Goal: Ask a question

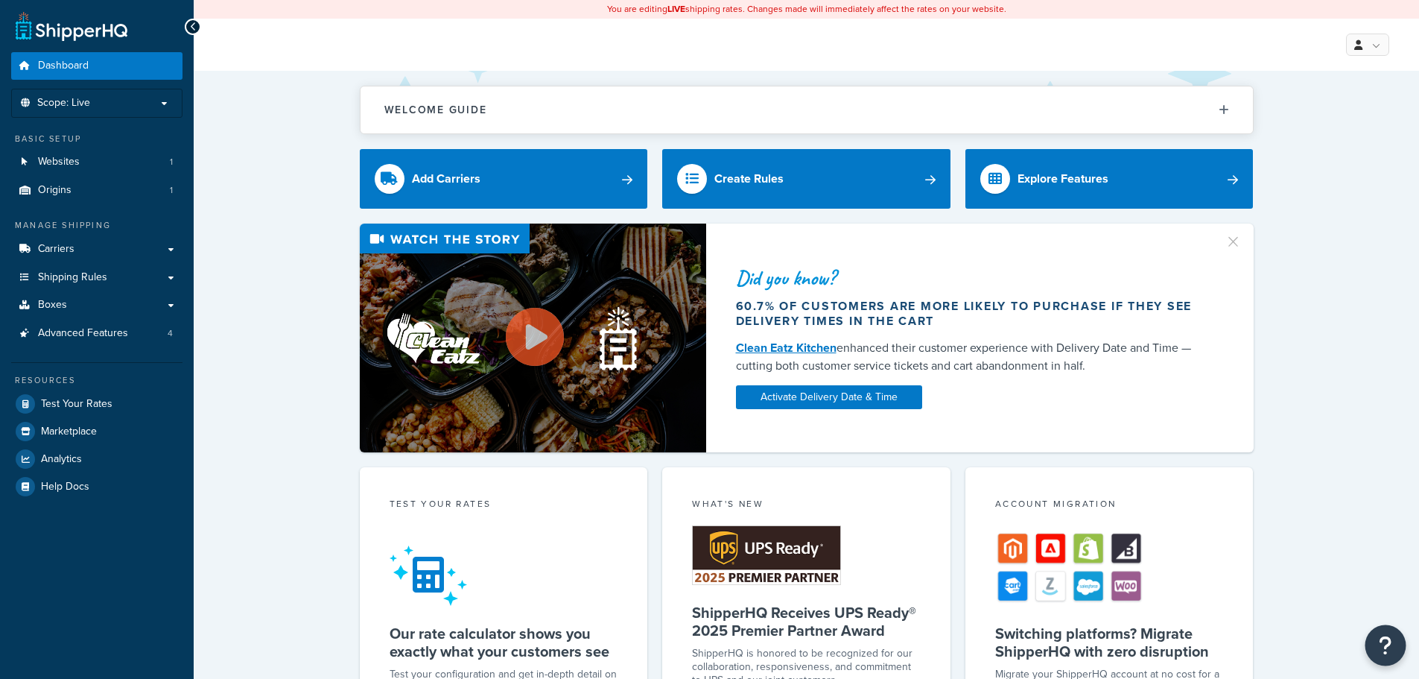
click at [1395, 647] on button "Open Resource Center" at bounding box center [1386, 645] width 41 height 41
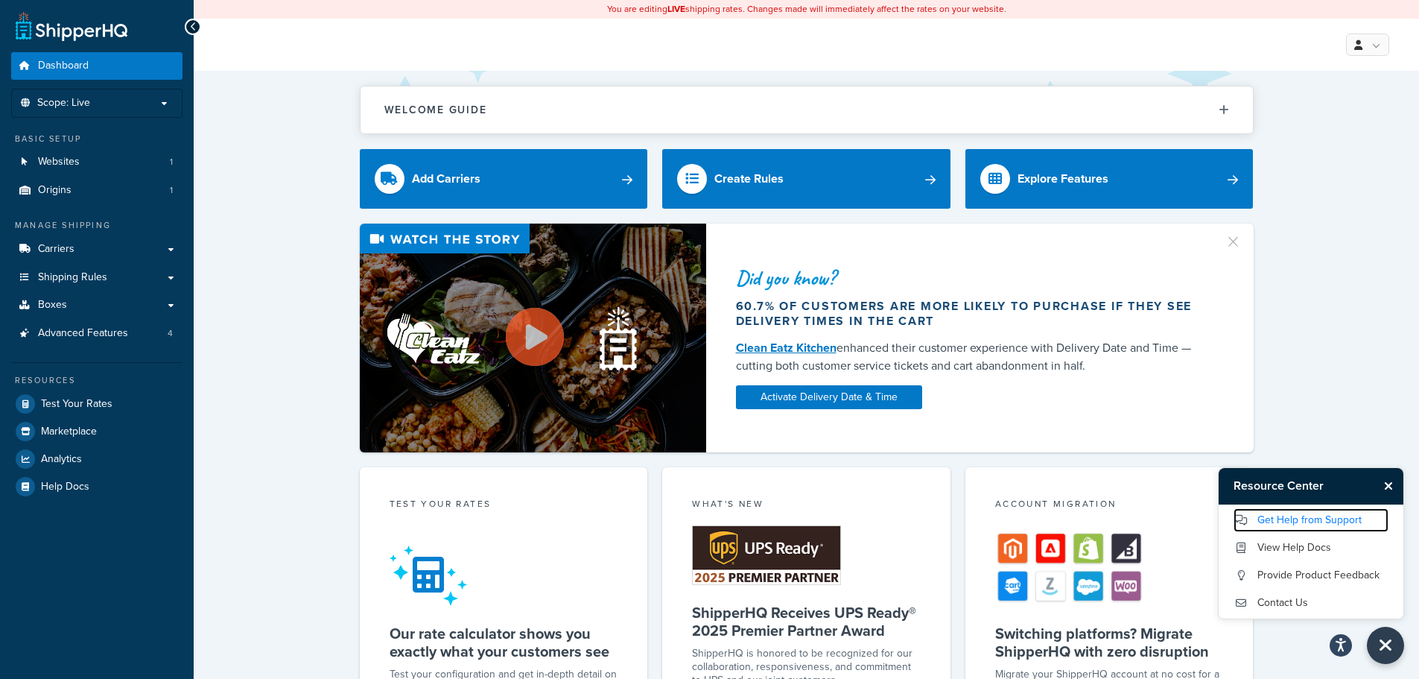
click at [1328, 524] on link "Get Help from Support" at bounding box center [1311, 520] width 155 height 24
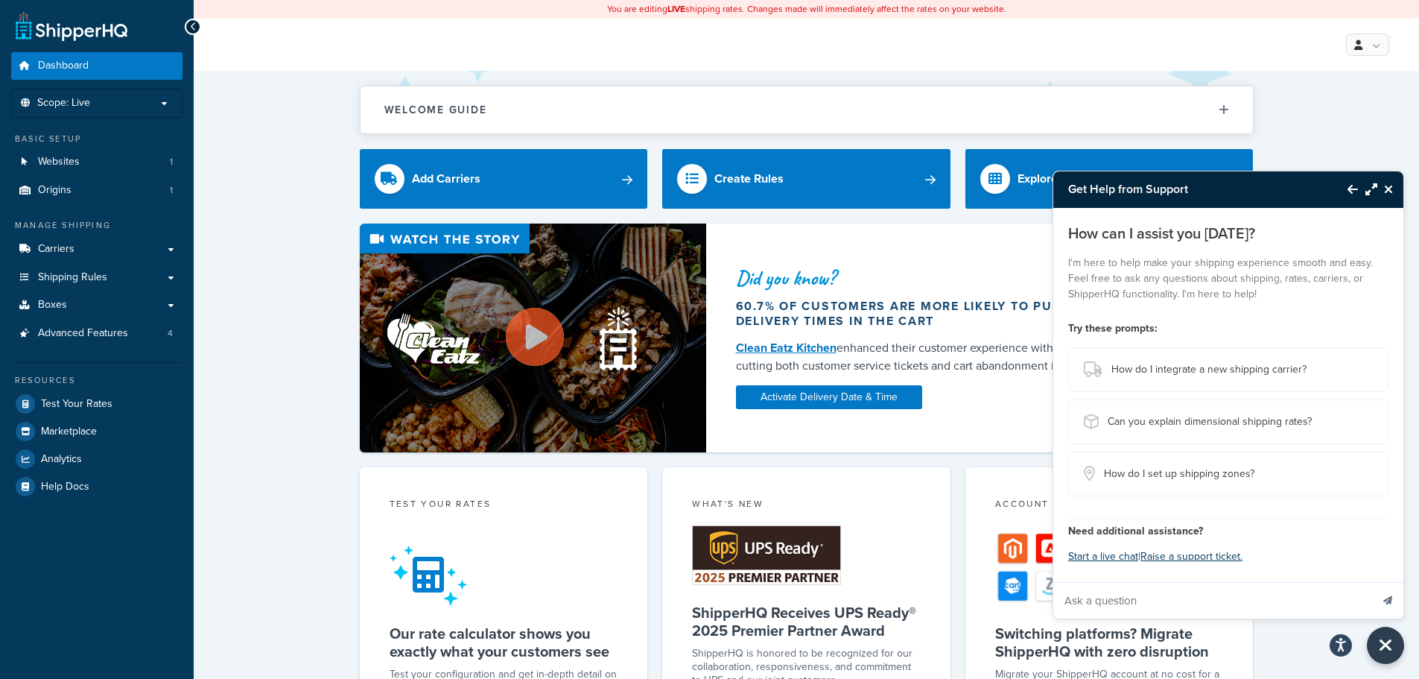
click at [1348, 191] on icon "Back to Resource Center" at bounding box center [1353, 189] width 10 height 12
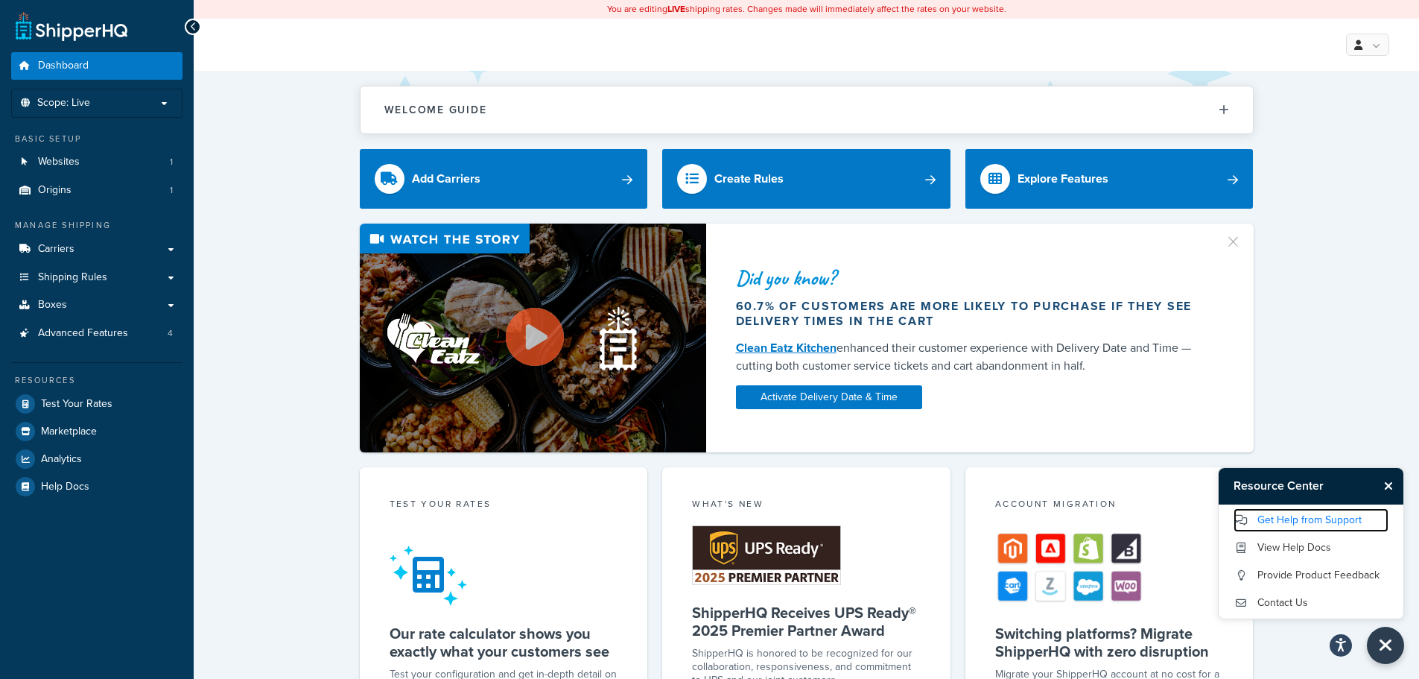
click at [1302, 519] on link "Get Help from Support" at bounding box center [1311, 520] width 155 height 24
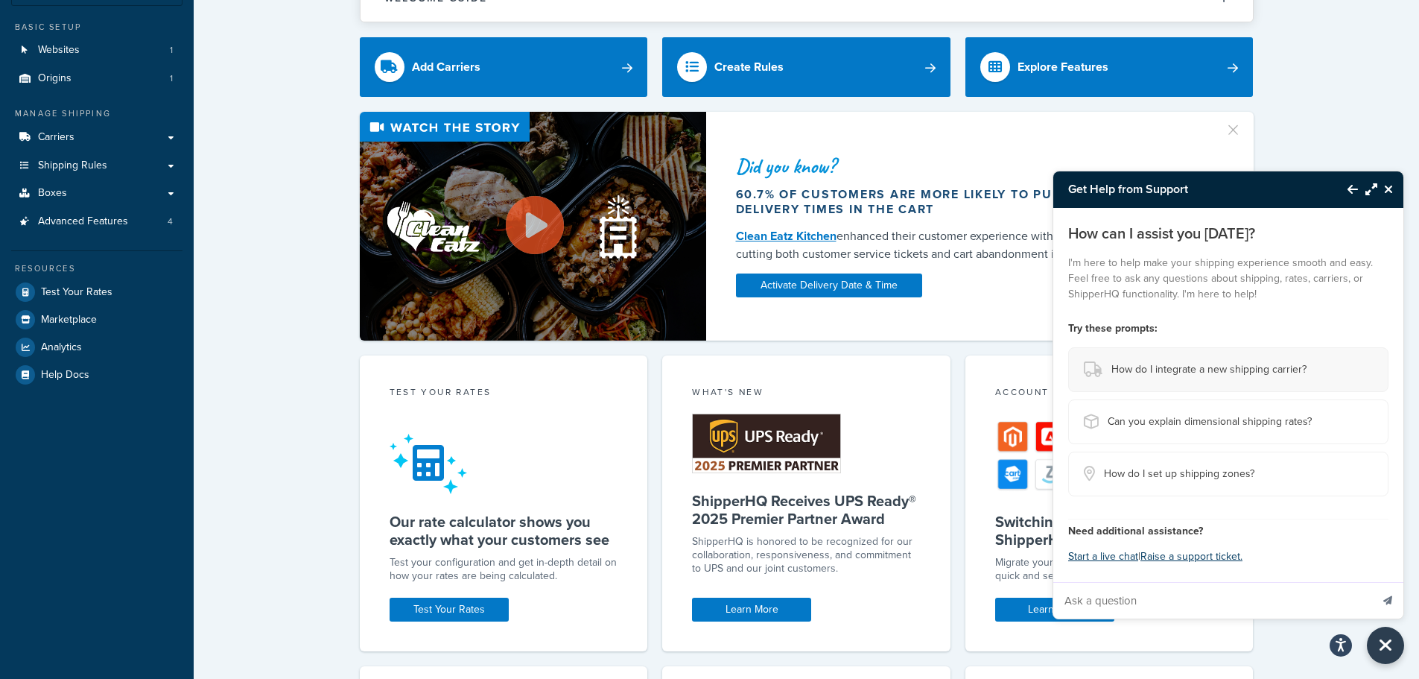
scroll to position [74, 0]
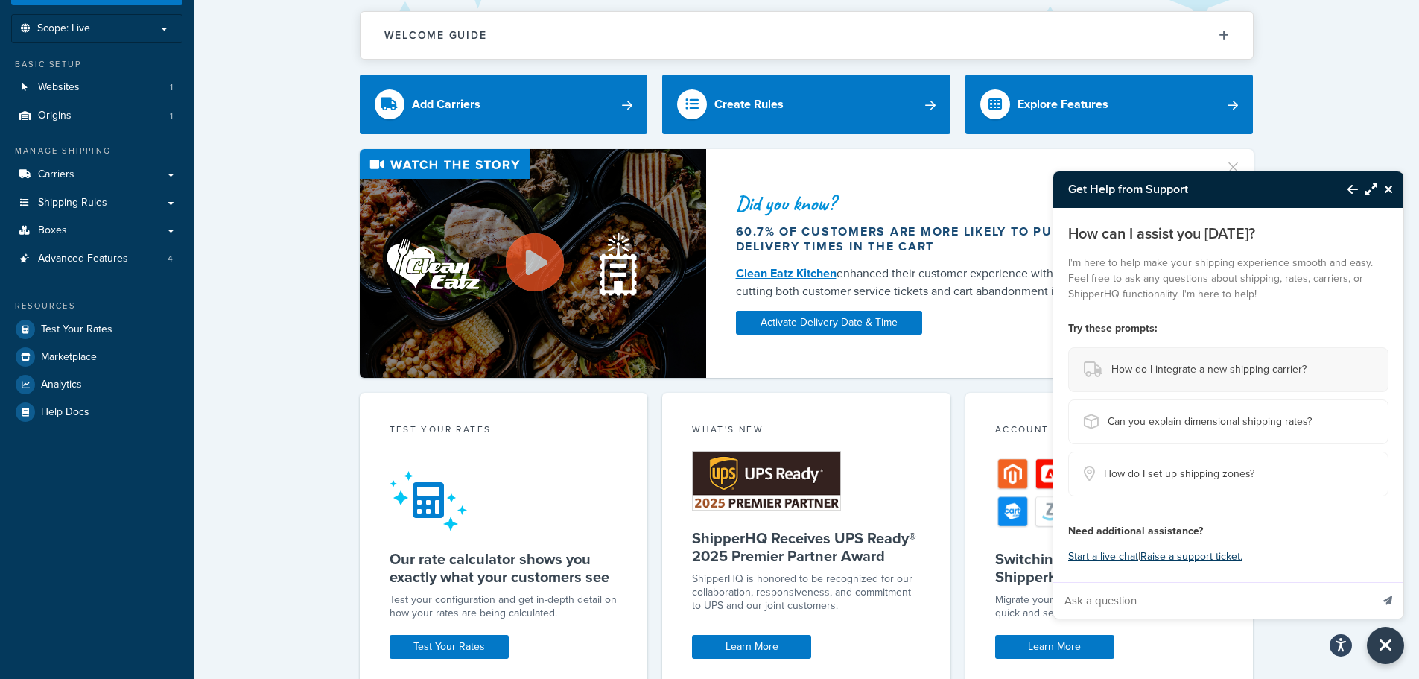
click at [1187, 359] on span "How do I integrate a new shipping carrier?" at bounding box center [1209, 369] width 195 height 21
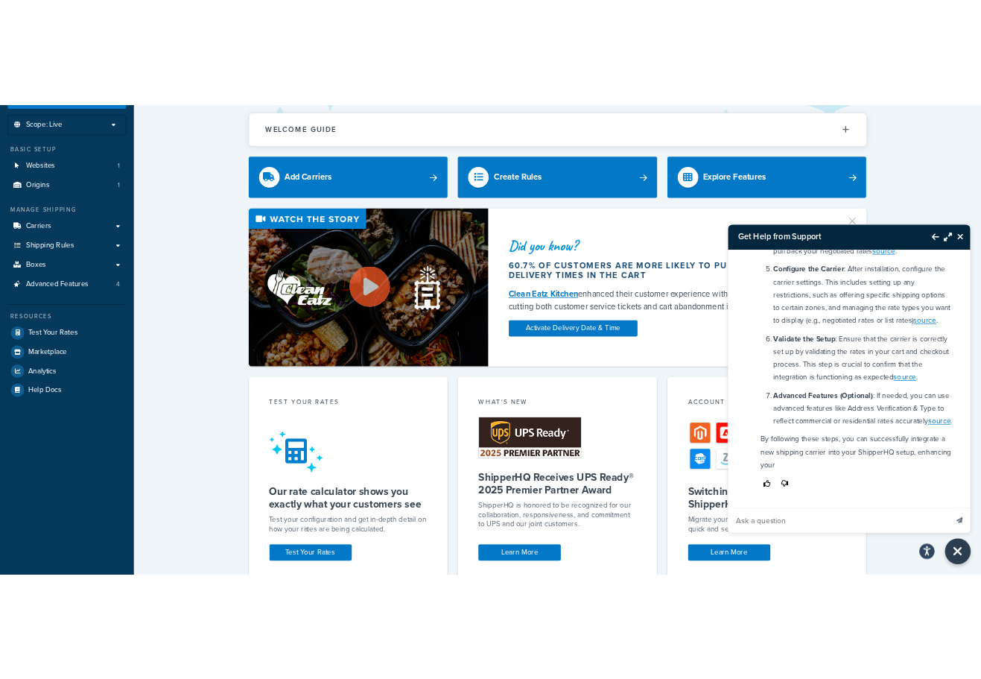
scroll to position [427, 0]
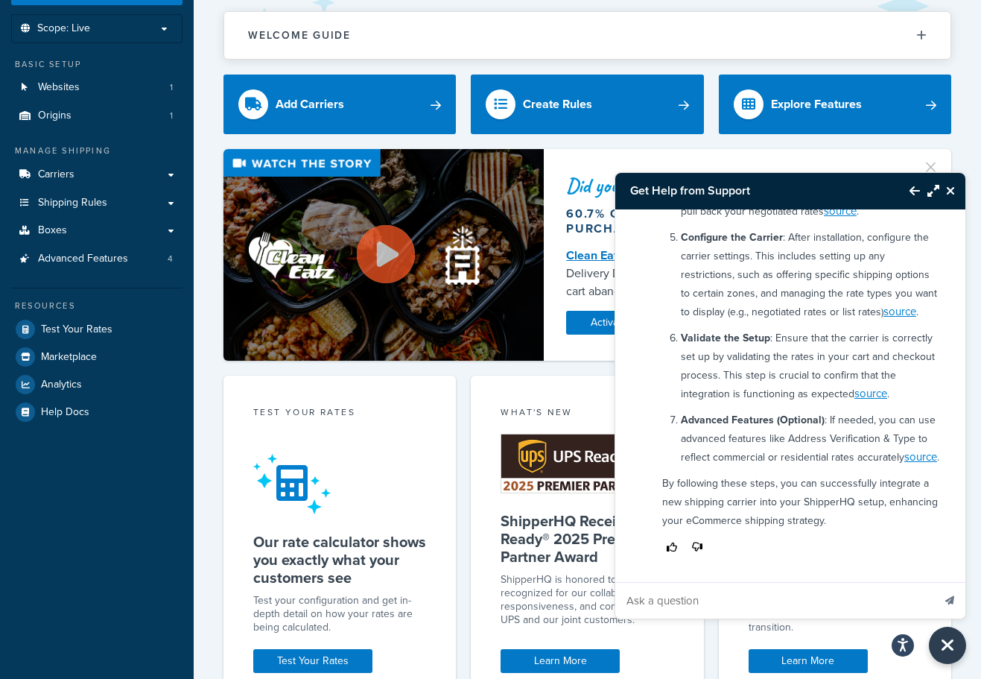
click at [746, 612] on input "Ask a question" at bounding box center [773, 601] width 317 height 36
type input "what about a coupon for free shipping"
click at [934, 582] on button "Send message" at bounding box center [949, 600] width 31 height 37
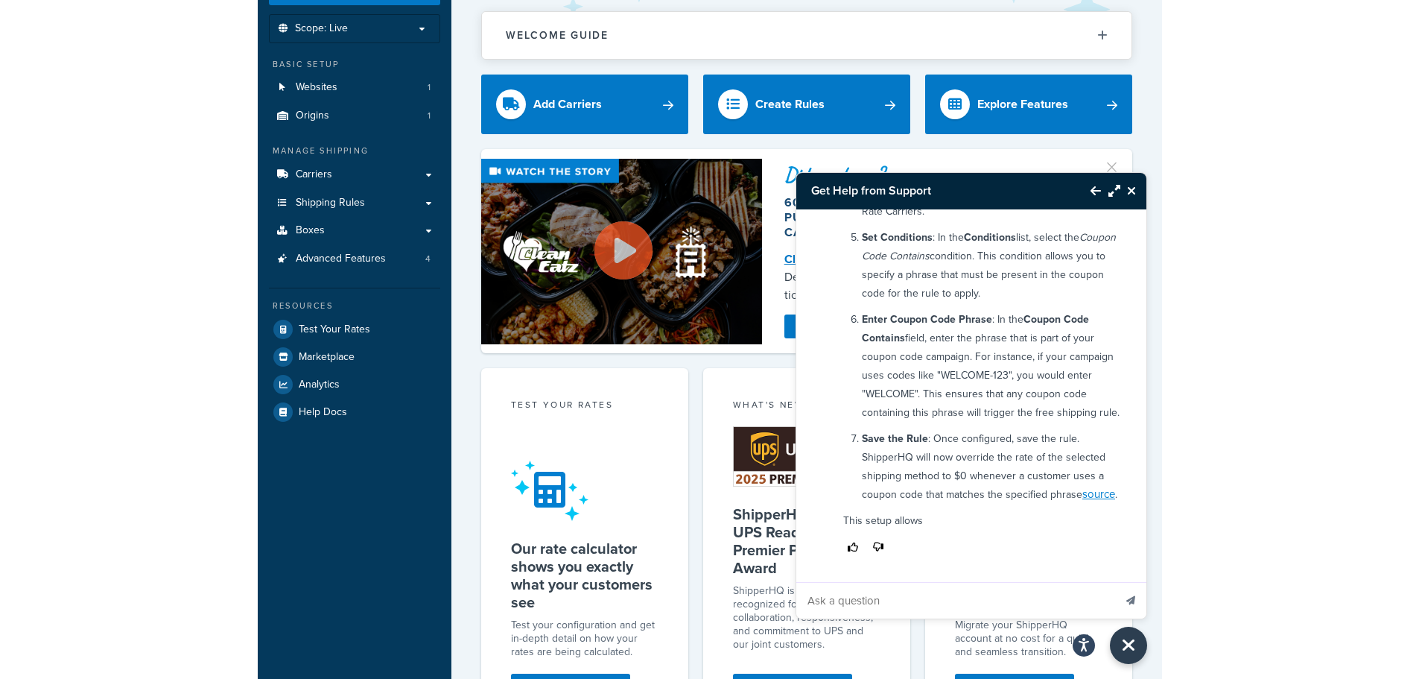
scroll to position [1226, 0]
